Goal: Task Accomplishment & Management: Complete application form

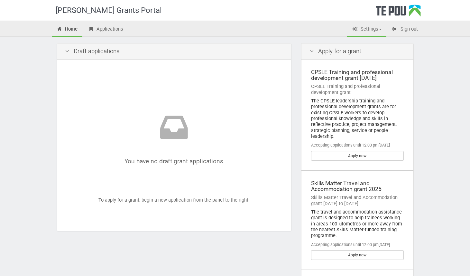
click at [370, 29] on link "Settings" at bounding box center [366, 30] width 39 height 14
click at [363, 41] on link "Profile" at bounding box center [361, 42] width 51 height 9
click at [360, 252] on link "Apply now" at bounding box center [357, 255] width 93 height 10
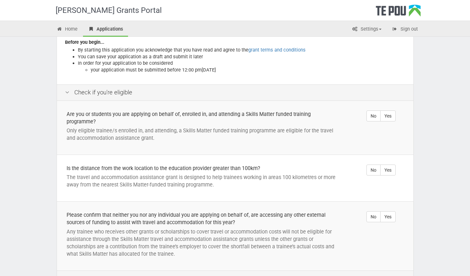
scroll to position [111, 0]
click at [393, 120] on label "Yes" at bounding box center [387, 116] width 15 height 11
radio input "true"
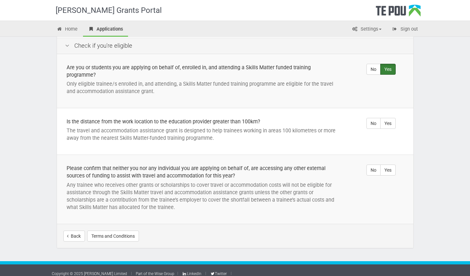
scroll to position [164, 0]
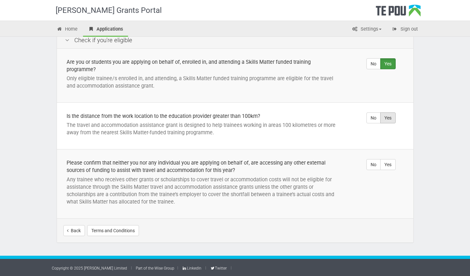
click at [385, 118] on label "Yes" at bounding box center [387, 117] width 15 height 11
radio input "true"
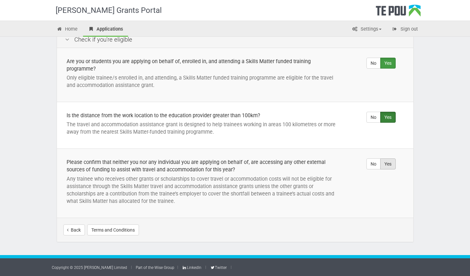
click at [385, 167] on label "Yes" at bounding box center [387, 163] width 15 height 11
radio input "true"
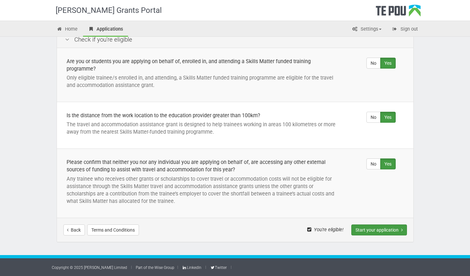
click at [390, 228] on button "Start your application" at bounding box center [379, 229] width 56 height 11
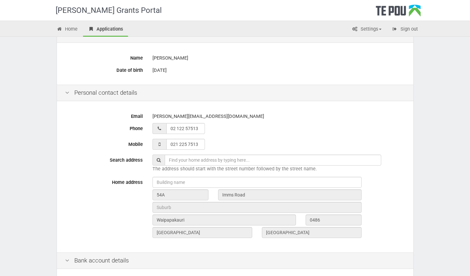
scroll to position [96, 0]
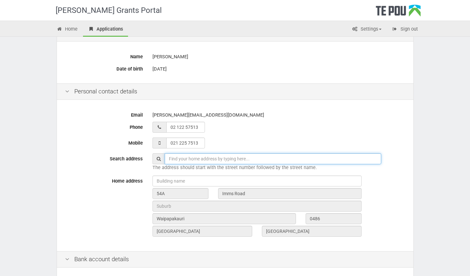
click at [276, 158] on input "text" at bounding box center [273, 158] width 216 height 11
type input "1"
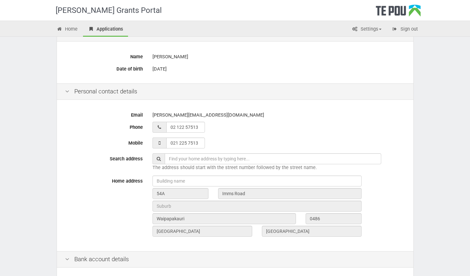
click at [380, 185] on div at bounding box center [279, 180] width 262 height 11
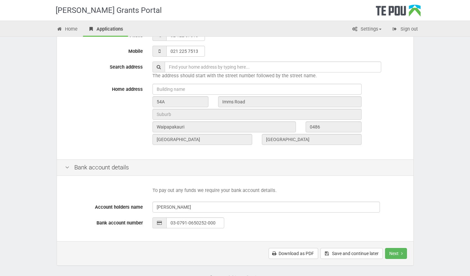
scroll to position [194, 0]
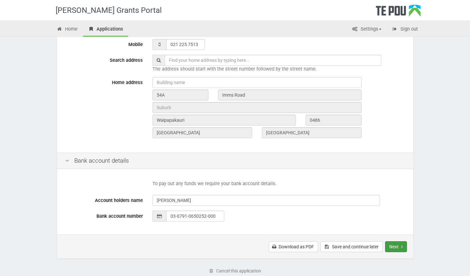
click at [396, 247] on button "Next" at bounding box center [396, 246] width 22 height 11
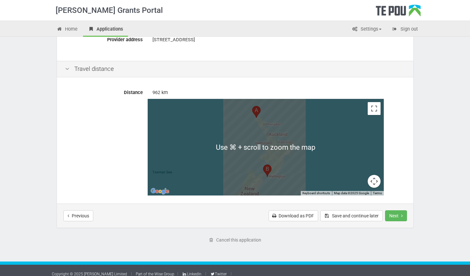
scroll to position [277, 0]
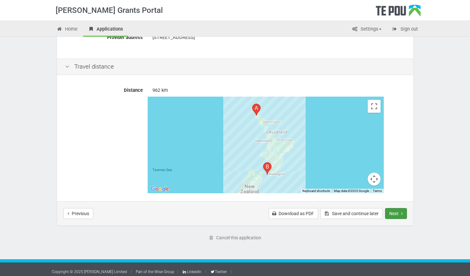
click at [405, 211] on button "Next" at bounding box center [396, 213] width 22 height 11
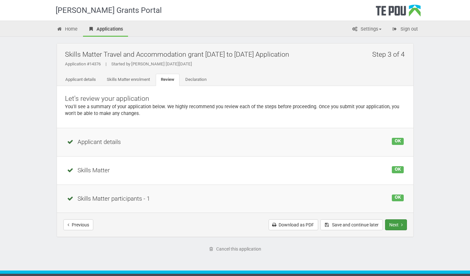
click at [399, 226] on button "Next" at bounding box center [396, 224] width 22 height 11
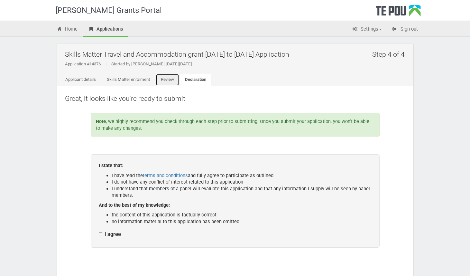
click at [172, 81] on link "Review" at bounding box center [167, 80] width 23 height 12
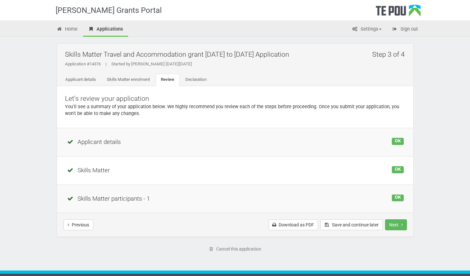
click at [113, 141] on div "Applicant details" at bounding box center [235, 142] width 337 height 9
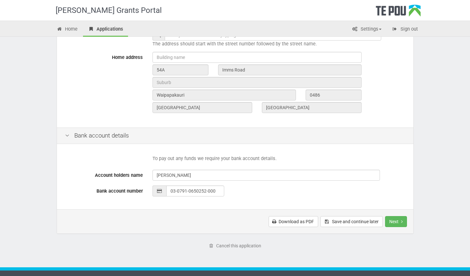
scroll to position [232, 0]
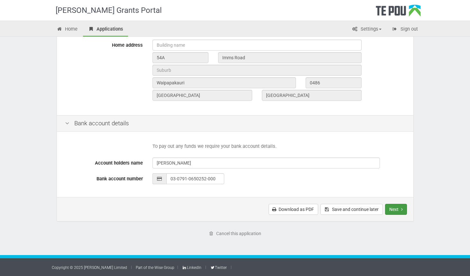
click at [393, 207] on button "Next" at bounding box center [396, 209] width 22 height 11
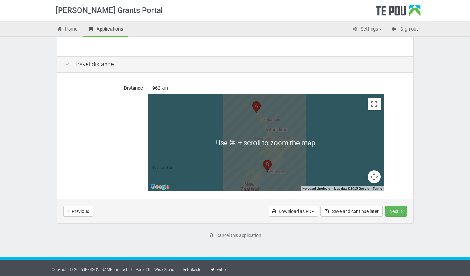
scroll to position [281, 0]
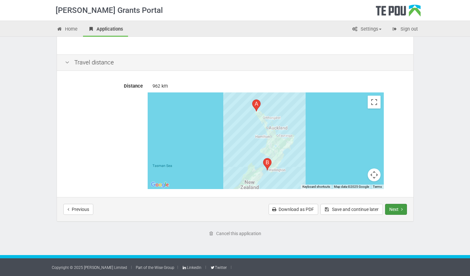
click at [398, 206] on button "Next" at bounding box center [396, 209] width 22 height 11
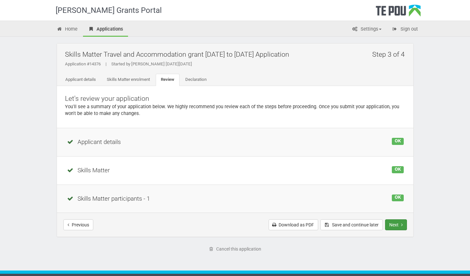
click at [397, 222] on button "Next" at bounding box center [396, 224] width 22 height 11
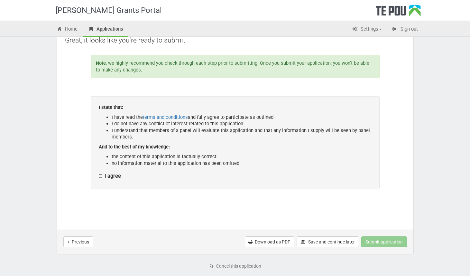
scroll to position [64, 0]
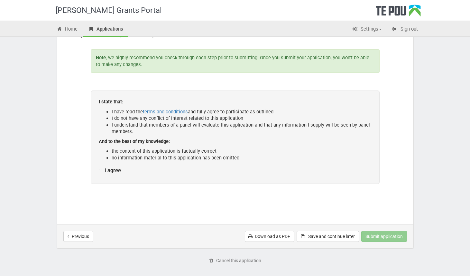
click at [100, 169] on label "I agree" at bounding box center [110, 170] width 22 height 7
click at [99, 167] on input "I agree" at bounding box center [98, 167] width 0 height 0
checkbox input "true"
click at [383, 236] on button "Submit application" at bounding box center [384, 236] width 46 height 11
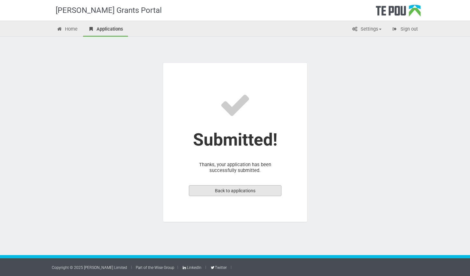
click at [255, 189] on link "Back to applications" at bounding box center [235, 190] width 93 height 11
